Goal: Transaction & Acquisition: Purchase product/service

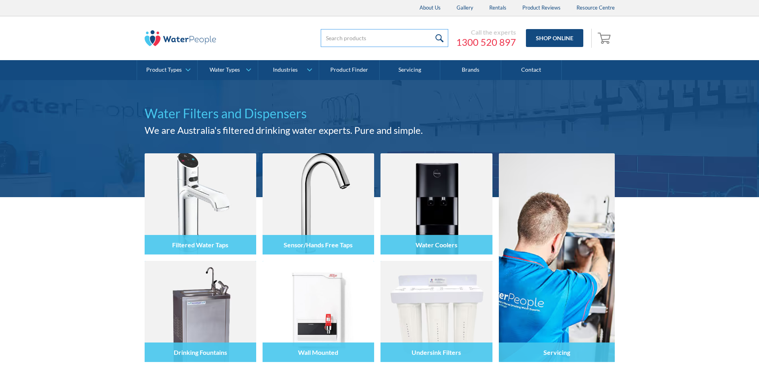
click at [351, 36] on input "search" at bounding box center [385, 38] width 128 height 18
type input "TAPOWCOLD"
click at [440, 39] on input "submit" at bounding box center [439, 38] width 17 height 18
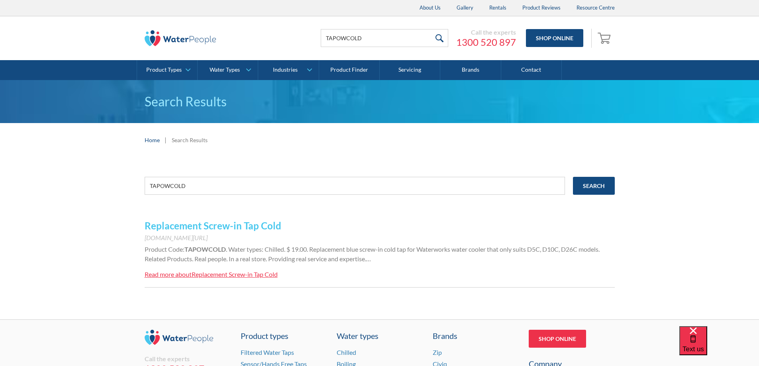
click at [222, 223] on link "Replacement Screw-in Tap Cold" at bounding box center [213, 226] width 137 height 12
